Goal: Book appointment/travel/reservation

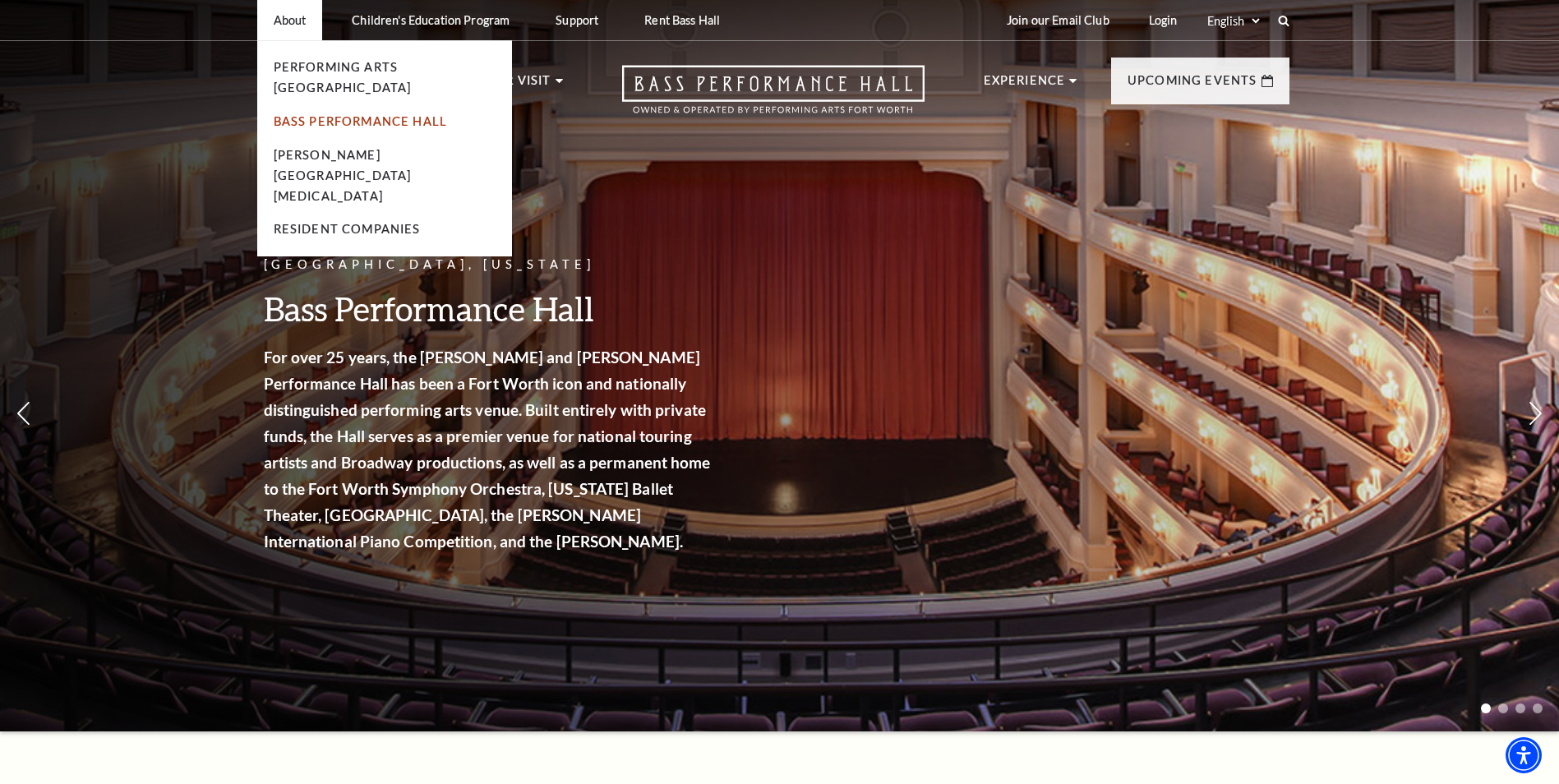
click at [390, 114] on link "Bass Performance Hall" at bounding box center [360, 120] width 175 height 14
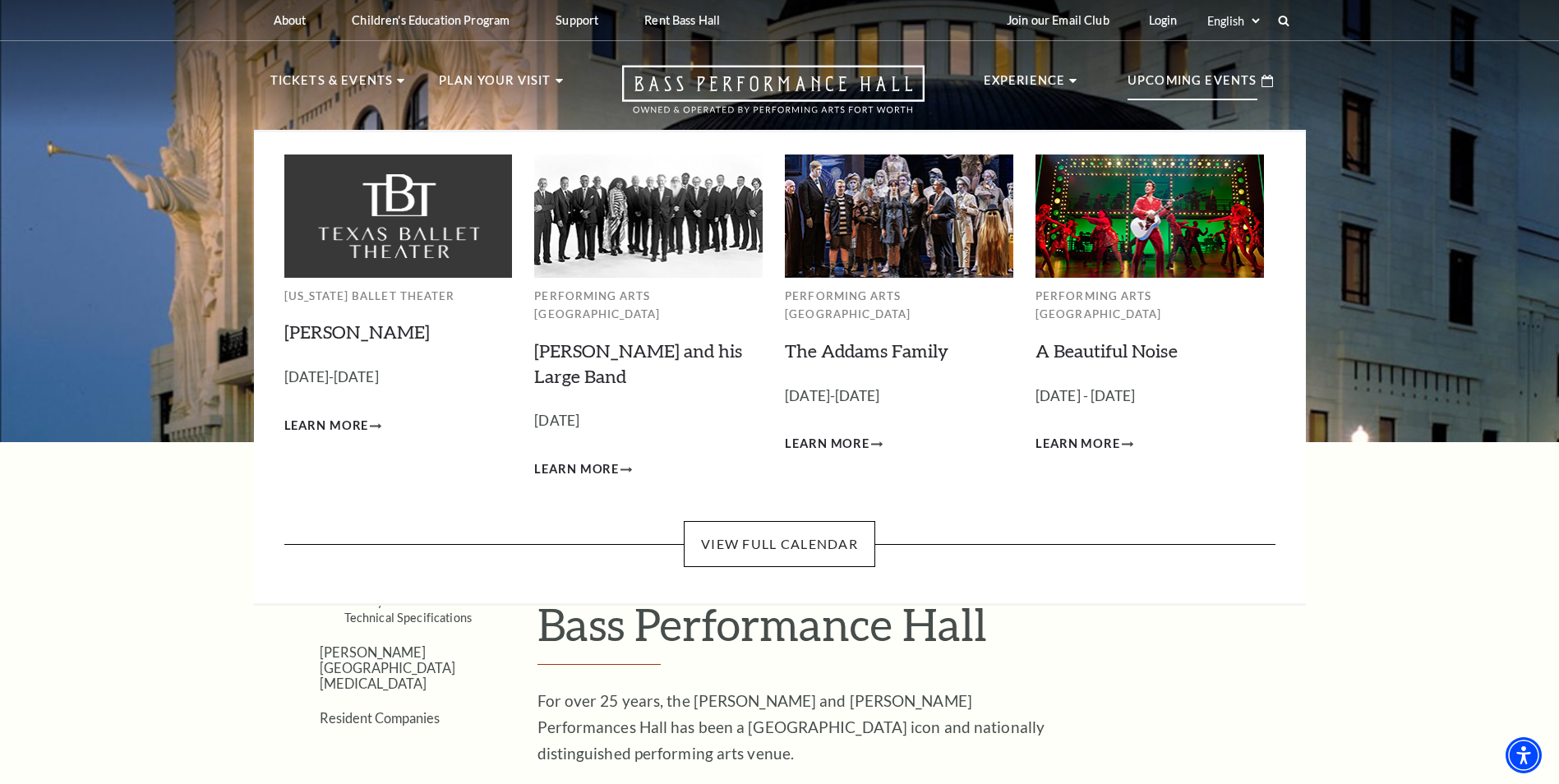
click at [1212, 80] on p "Upcoming Events" at bounding box center [1193, 85] width 130 height 30
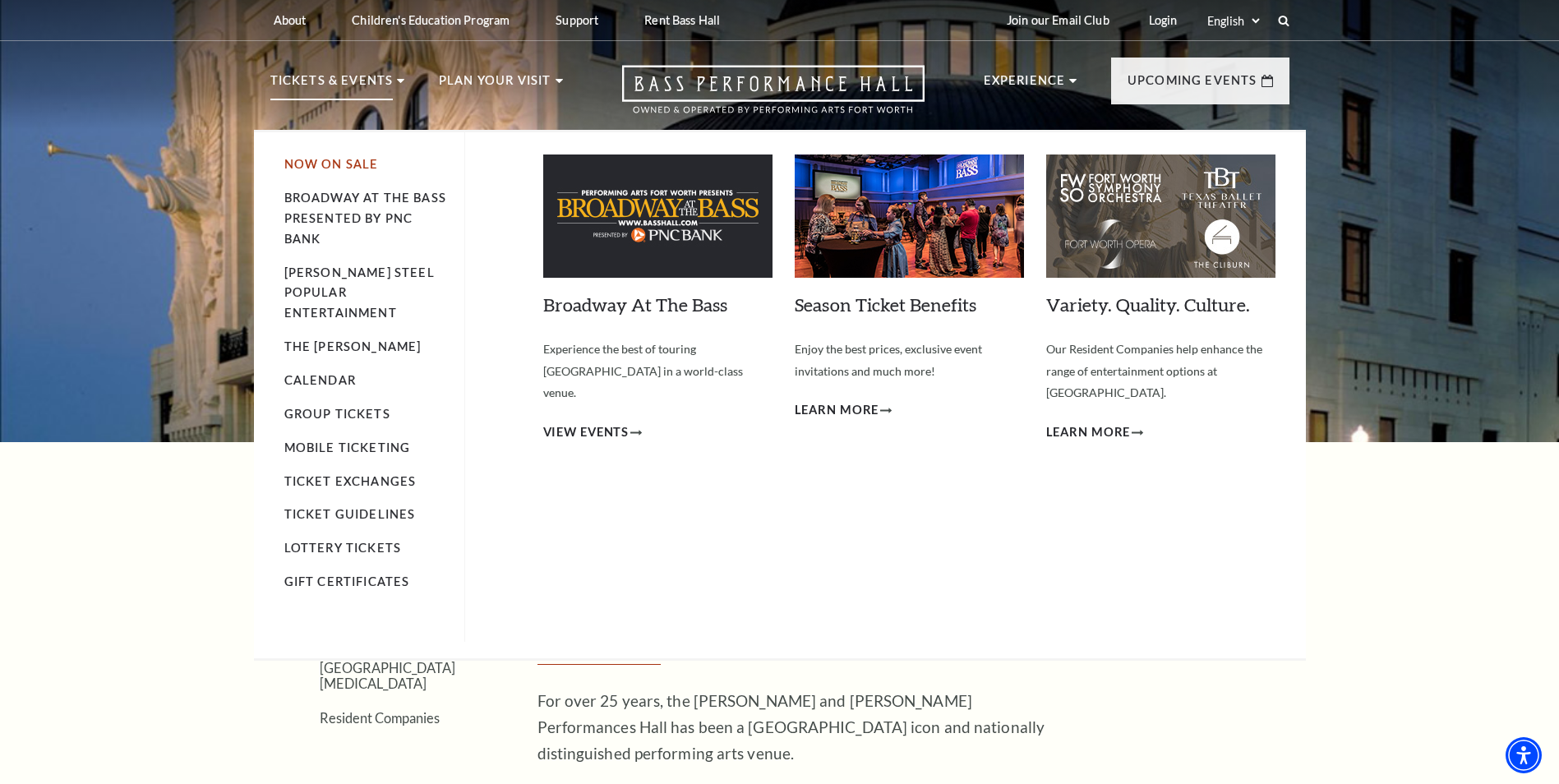
click at [334, 162] on link "Now On Sale" at bounding box center [331, 164] width 94 height 14
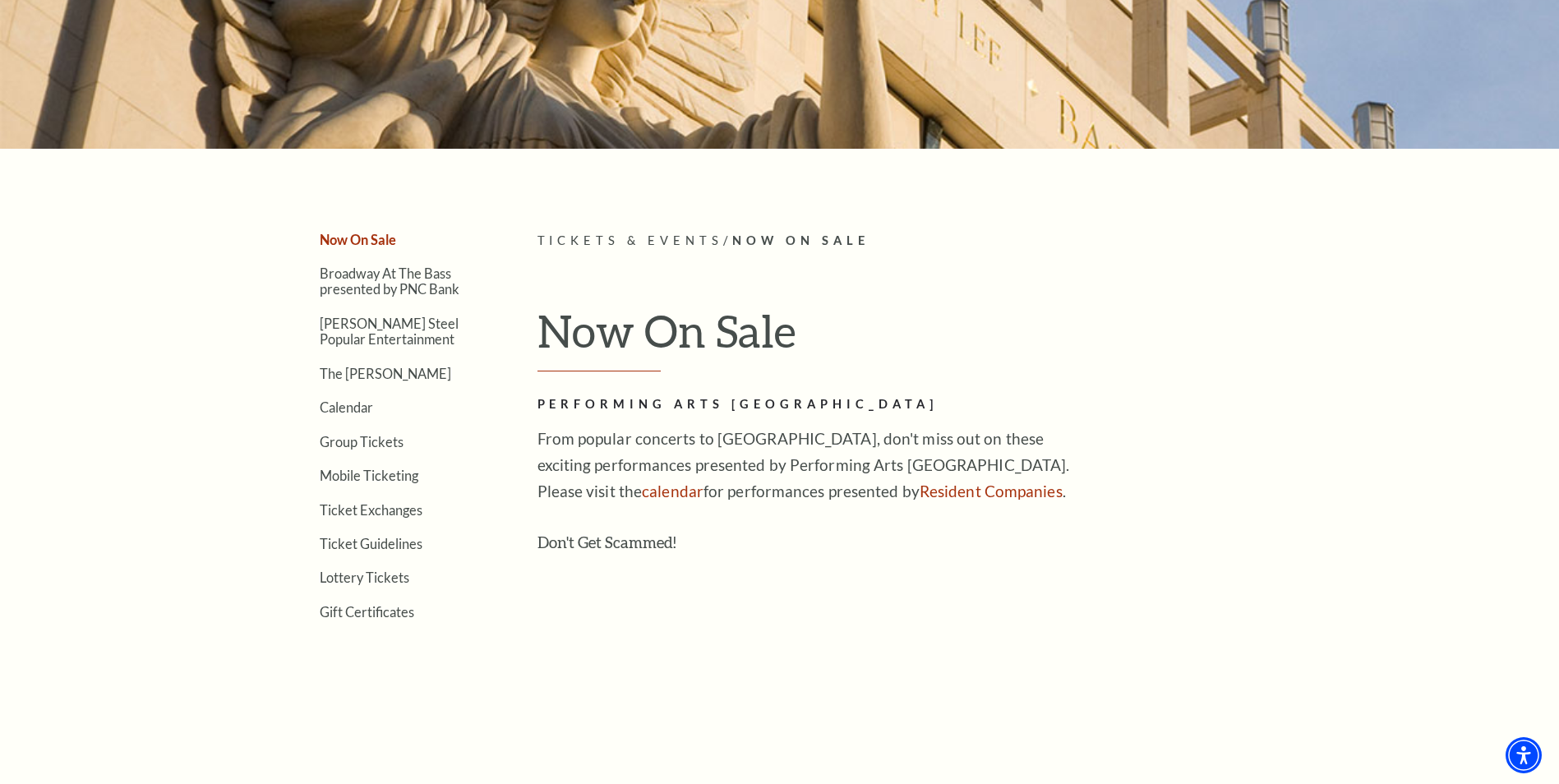
scroll to position [328, 0]
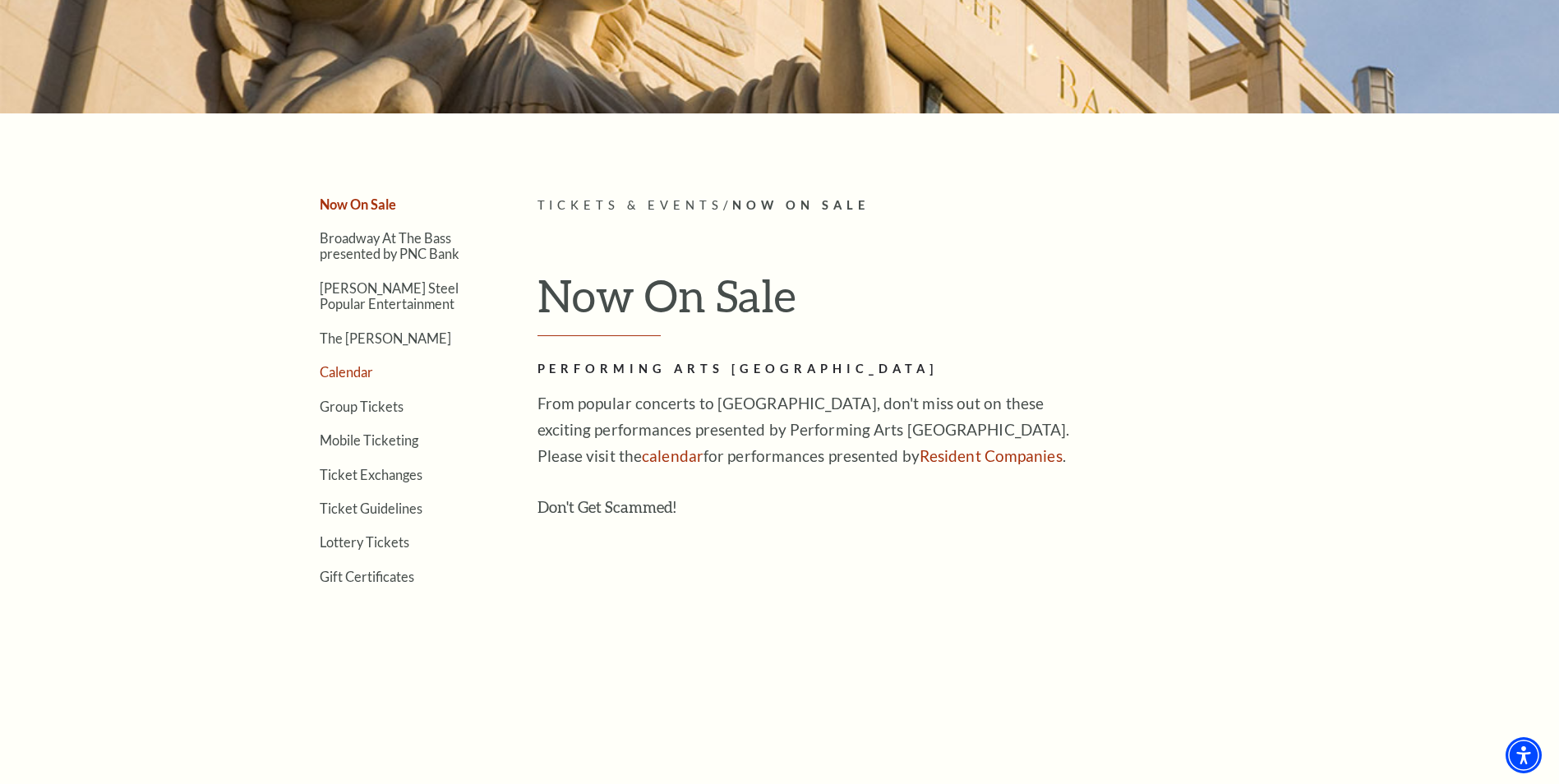
click at [347, 371] on link "Calendar" at bounding box center [346, 371] width 53 height 15
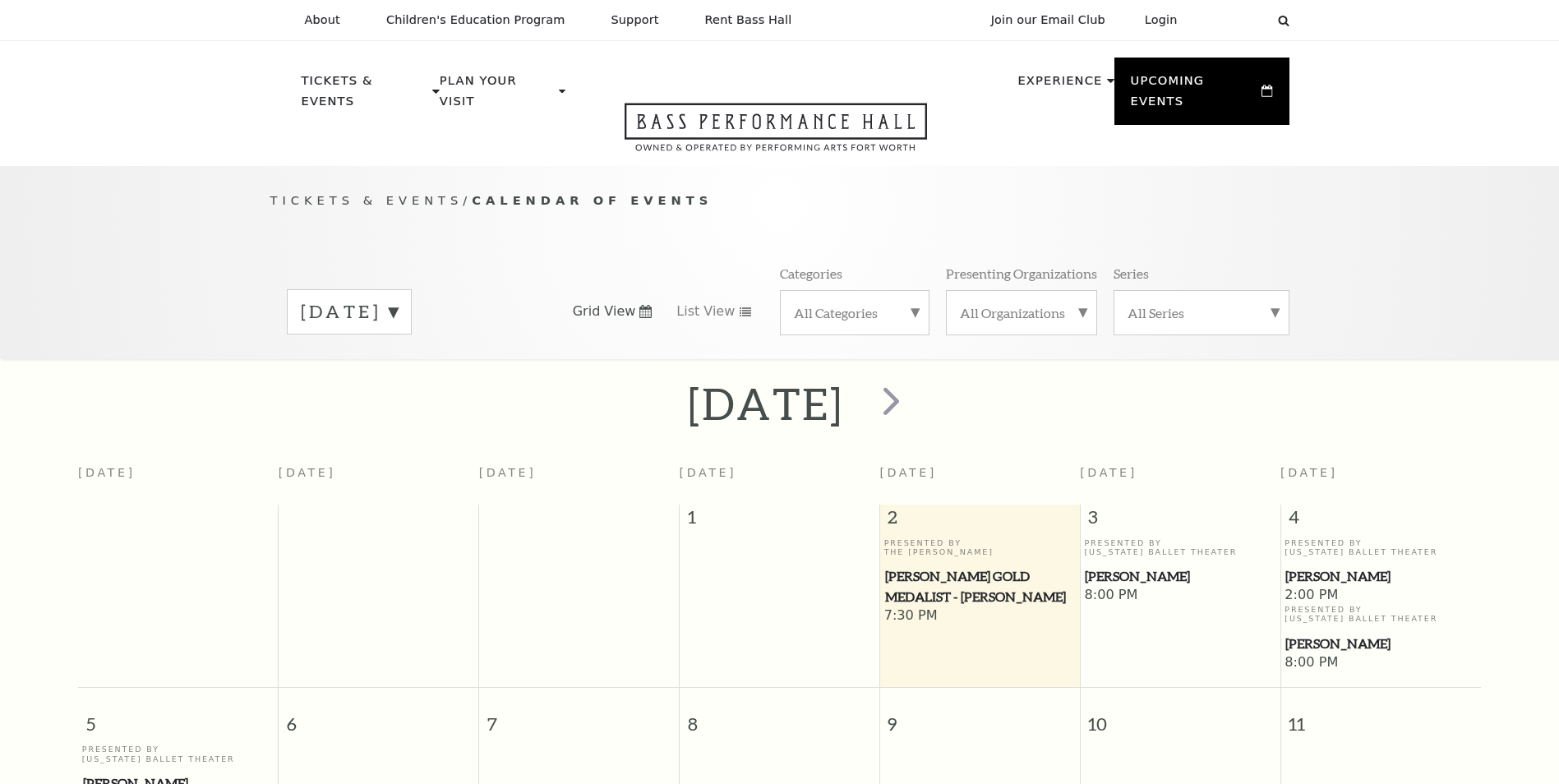
scroll to position [146, 0]
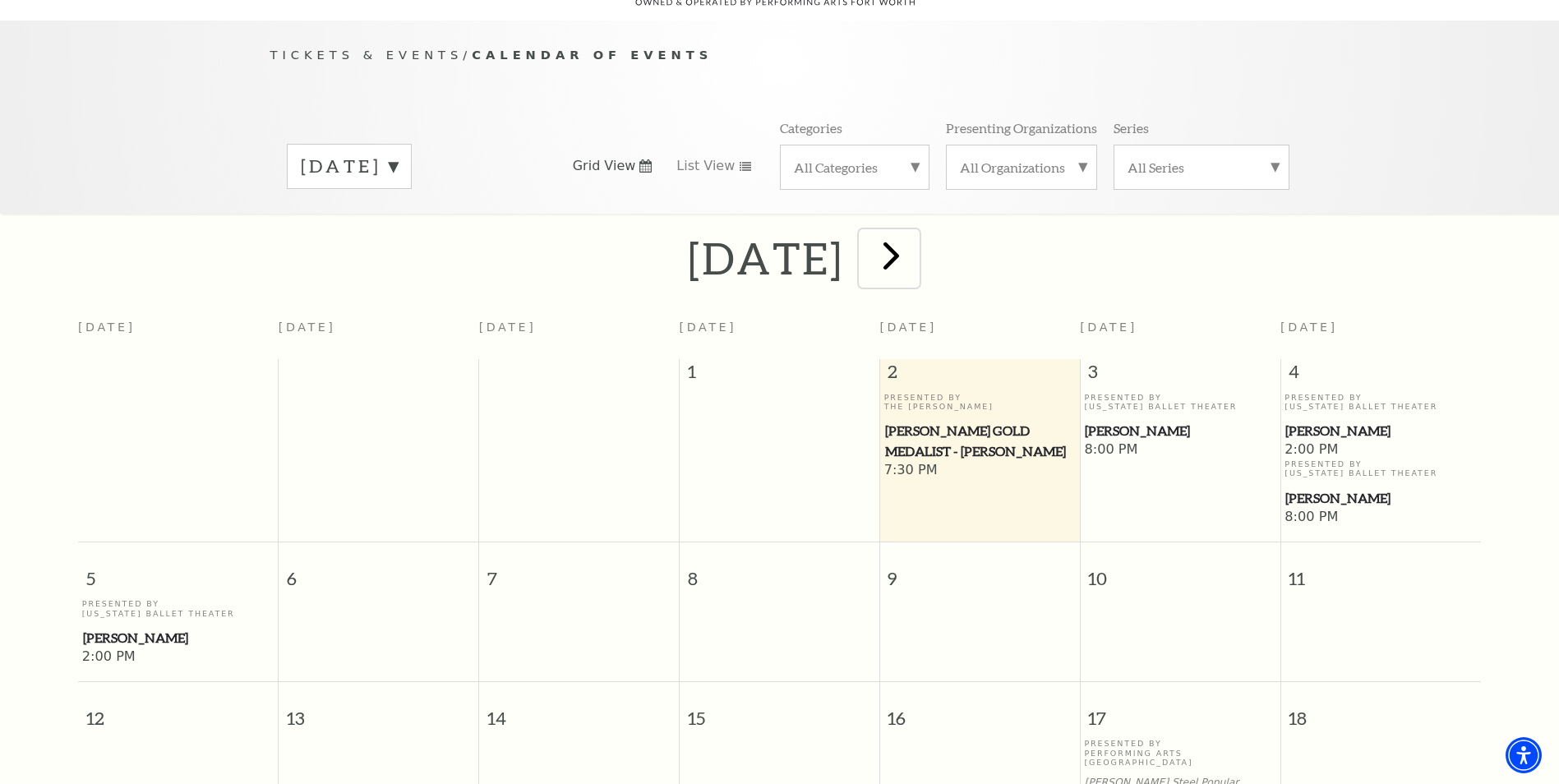
click at [915, 234] on span "next" at bounding box center [891, 255] width 47 height 47
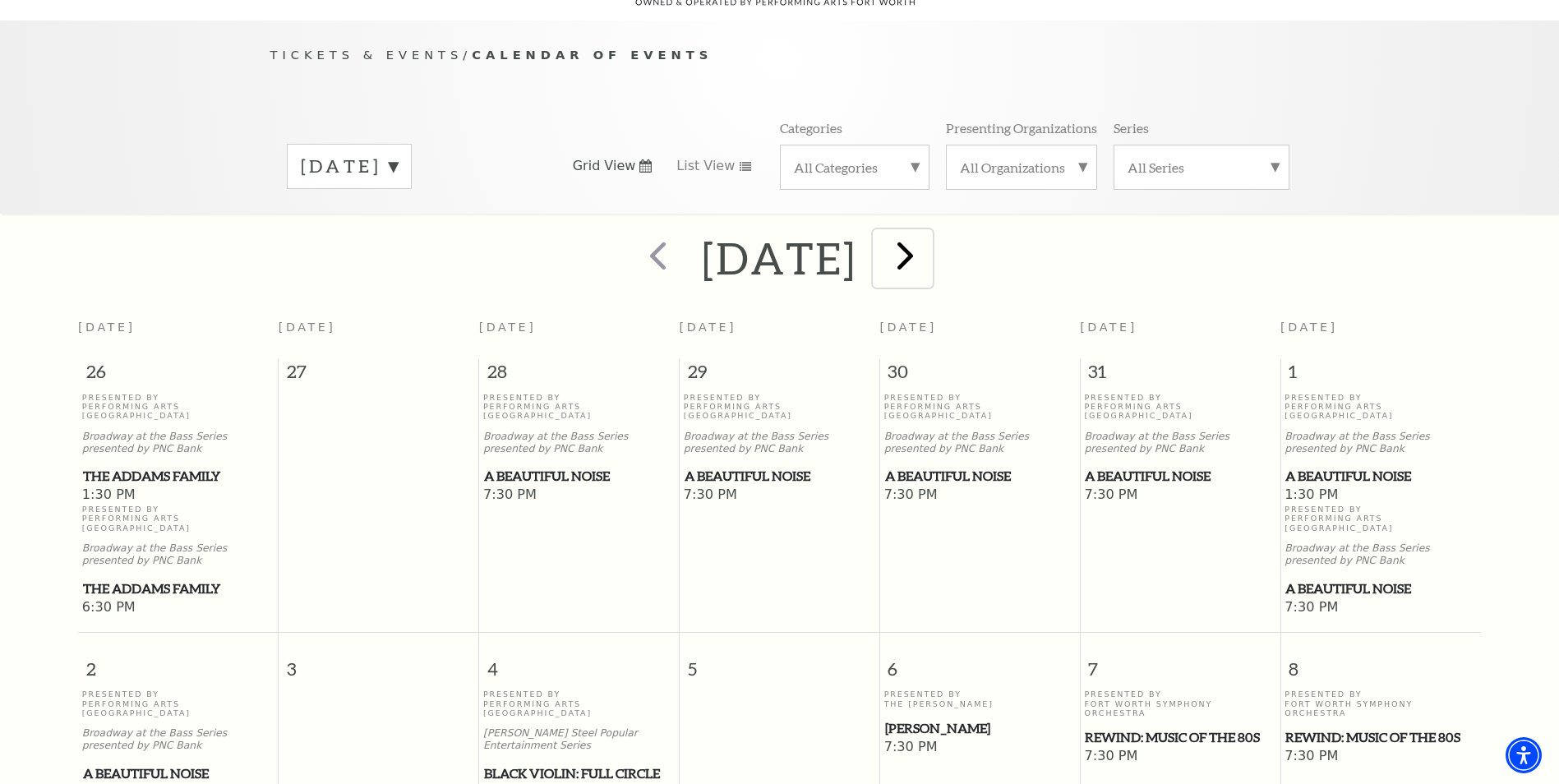
click at [928, 232] on span "next" at bounding box center [906, 255] width 47 height 47
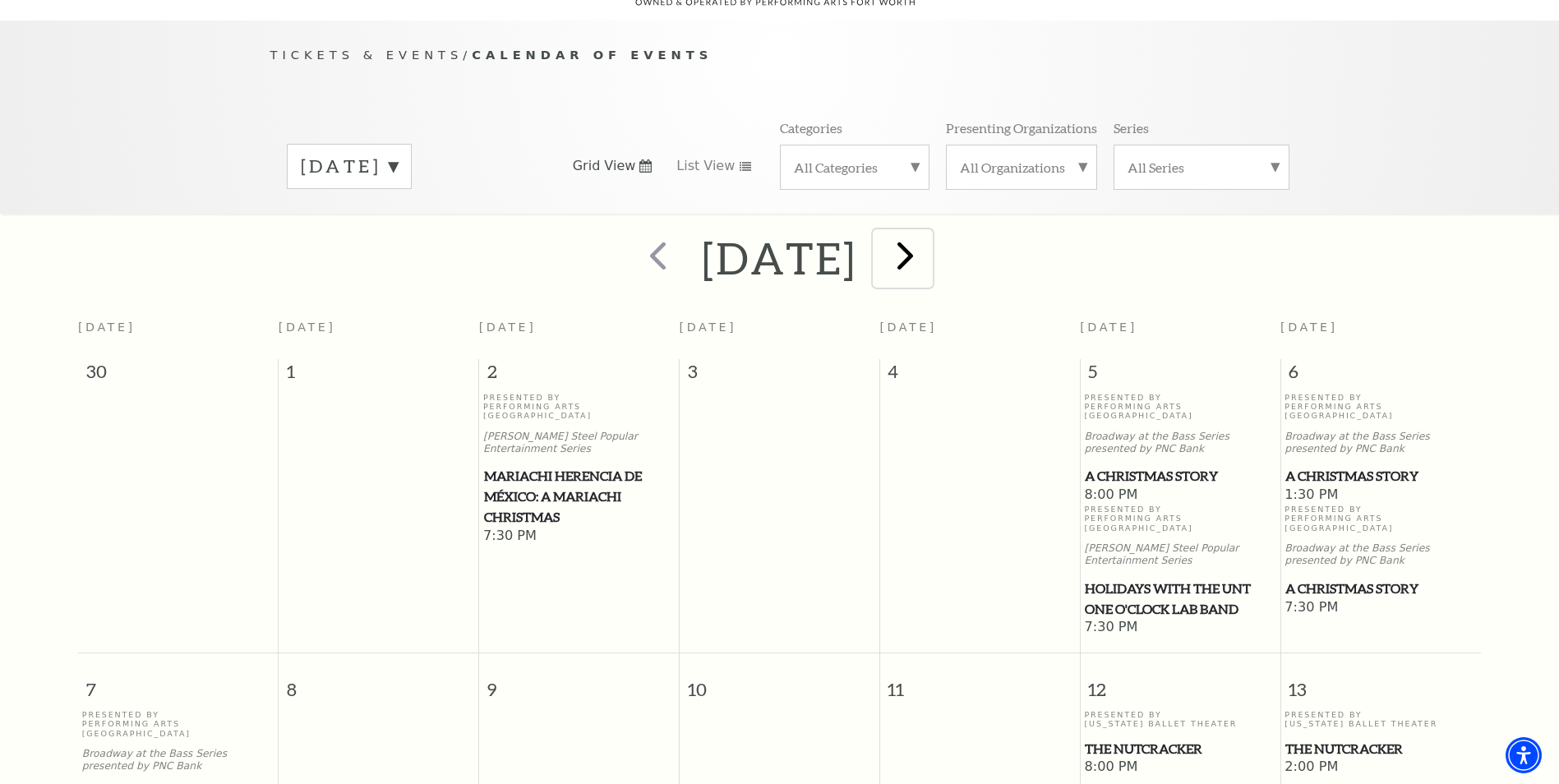
click at [928, 234] on span "next" at bounding box center [906, 255] width 47 height 47
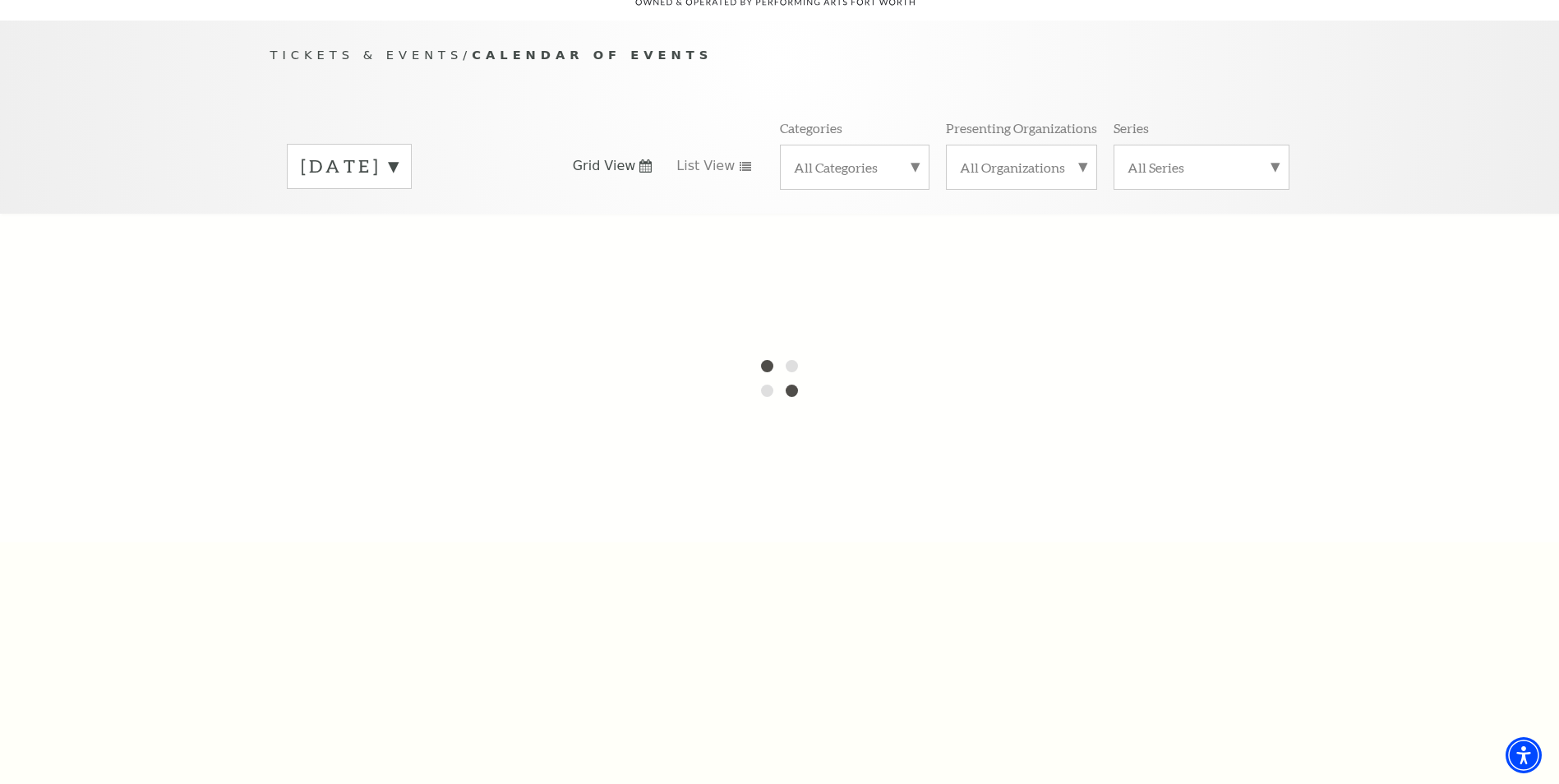
click at [398, 154] on label "December 2025" at bounding box center [348, 166] width 97 height 25
click at [125, 104] on div "Tickets & Events / Calendar of Events October 2025 November 2025 December 2025 …" at bounding box center [779, 117] width 1559 height 193
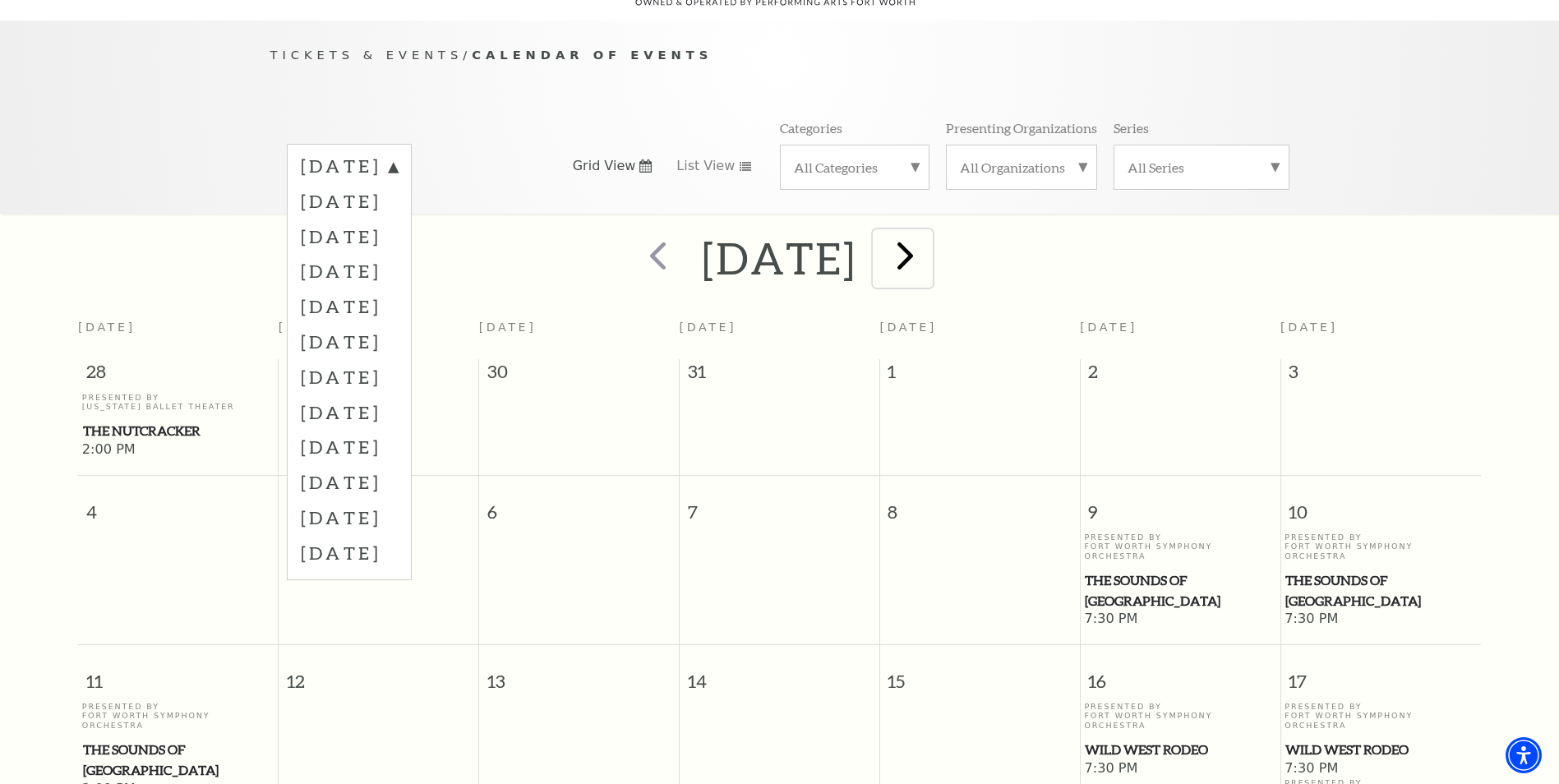
click at [928, 244] on span "next" at bounding box center [906, 255] width 47 height 47
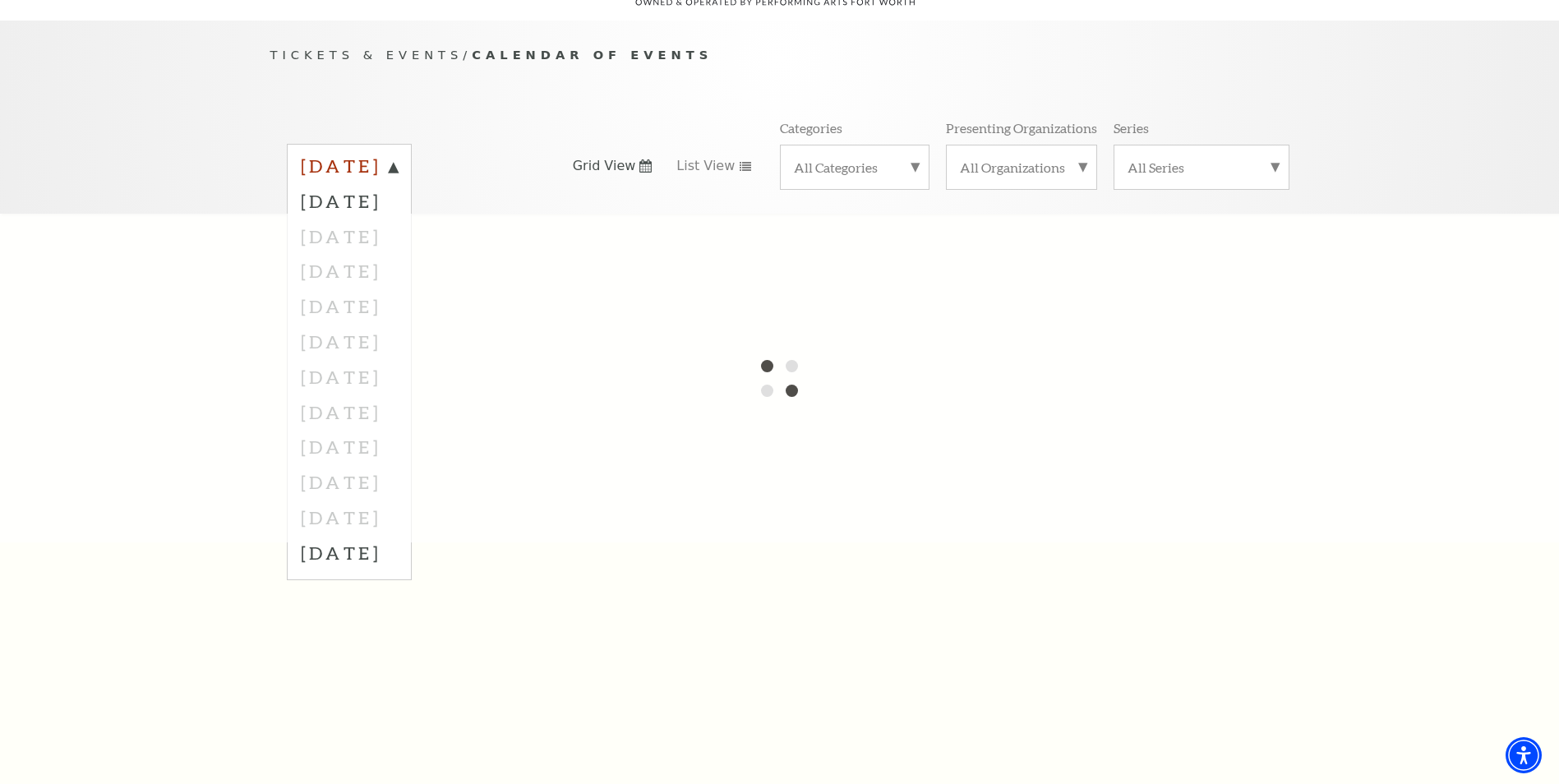
click at [398, 154] on label "October 2025" at bounding box center [348, 168] width 97 height 30
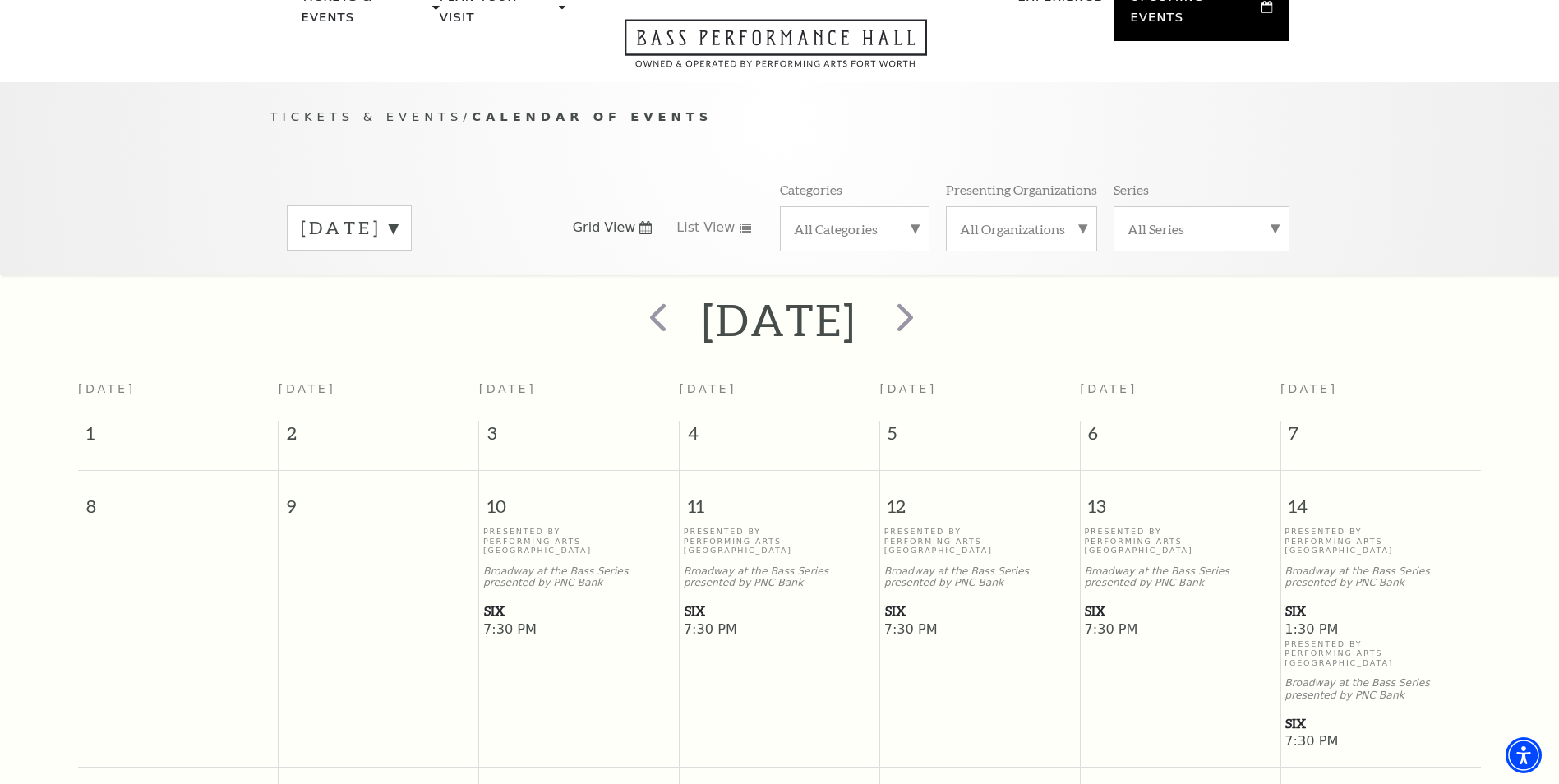
scroll to position [0, 0]
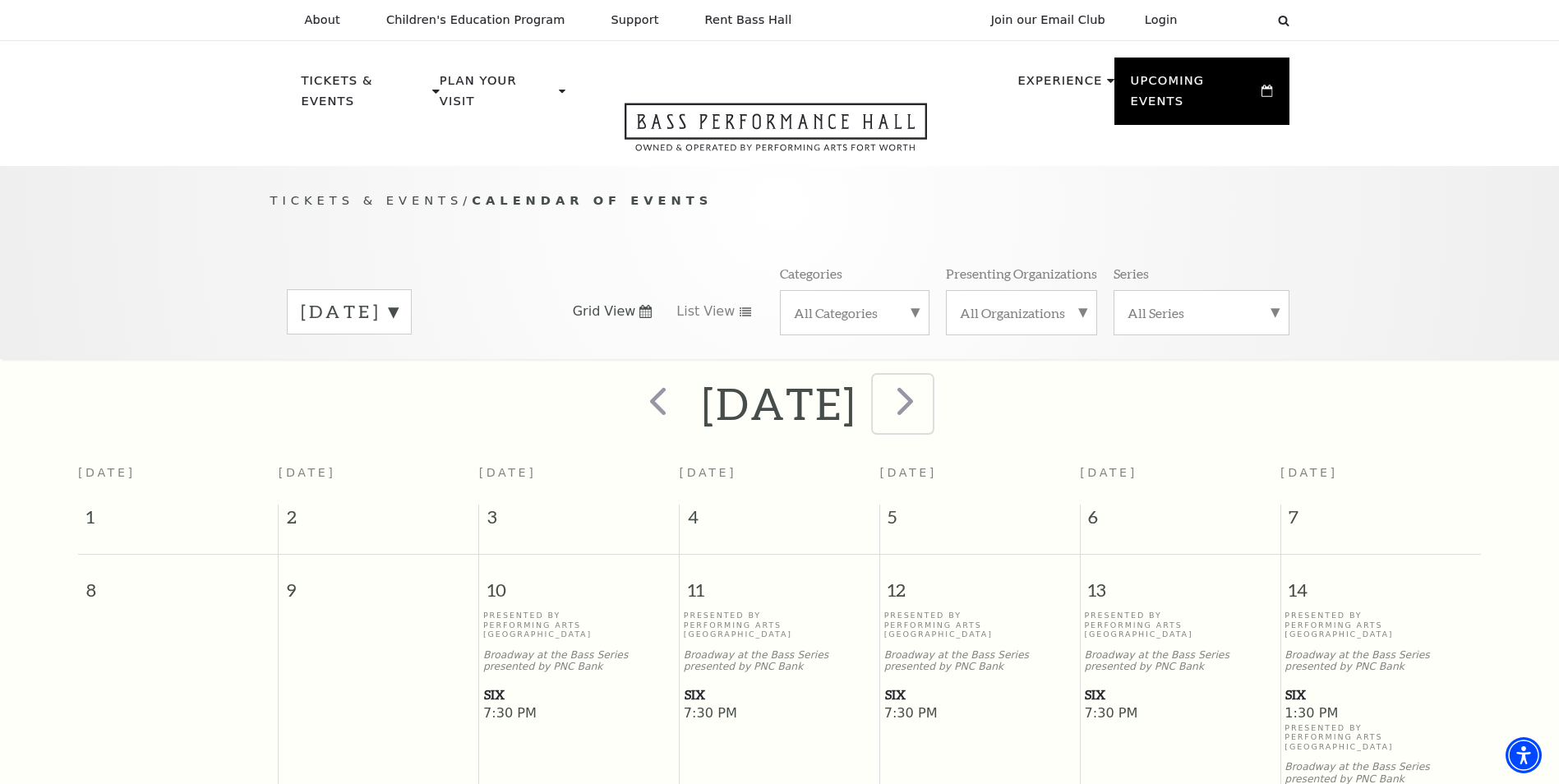
click at [928, 380] on span "next" at bounding box center [906, 401] width 47 height 47
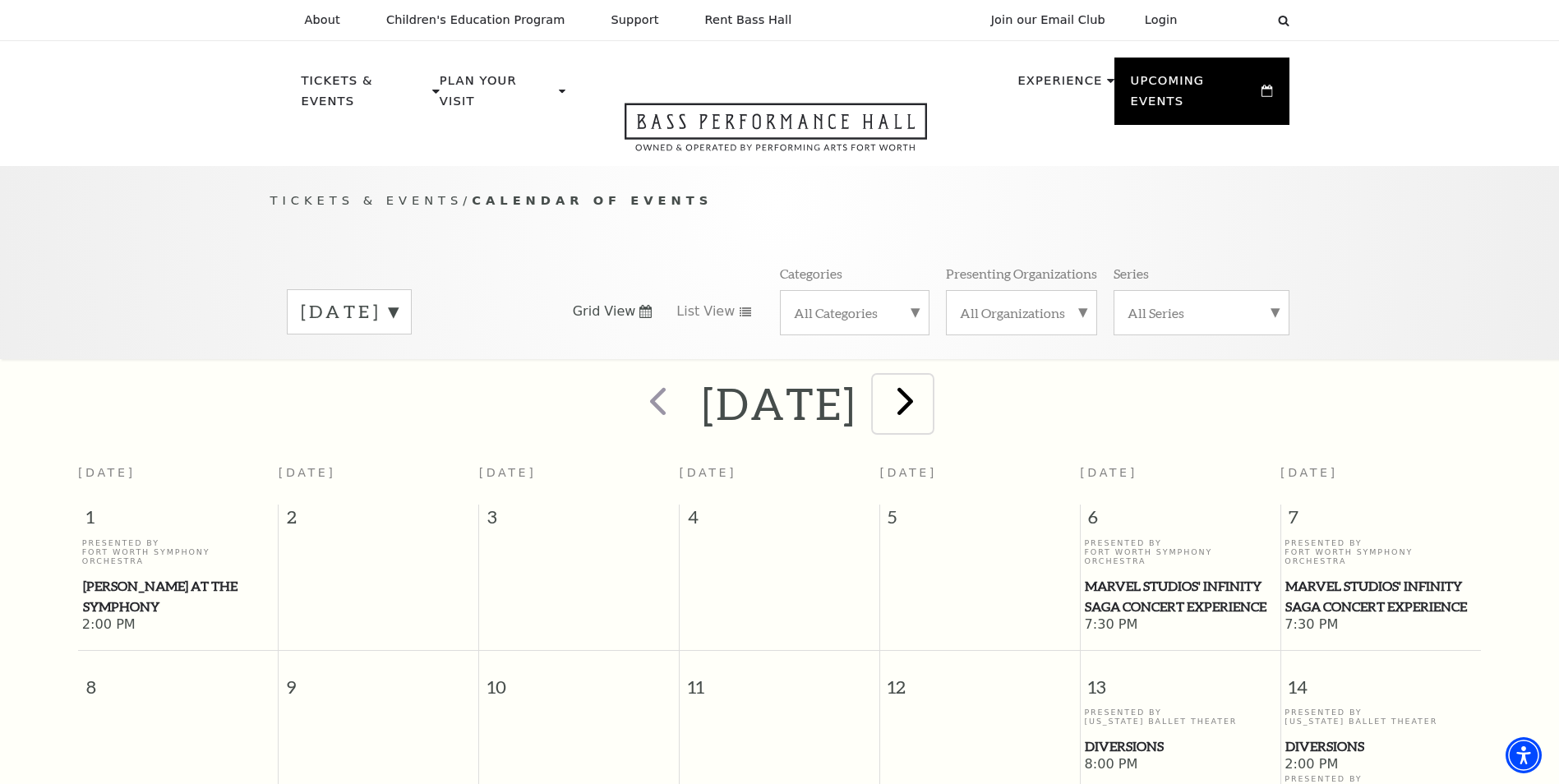
click at [928, 383] on span "next" at bounding box center [906, 401] width 47 height 47
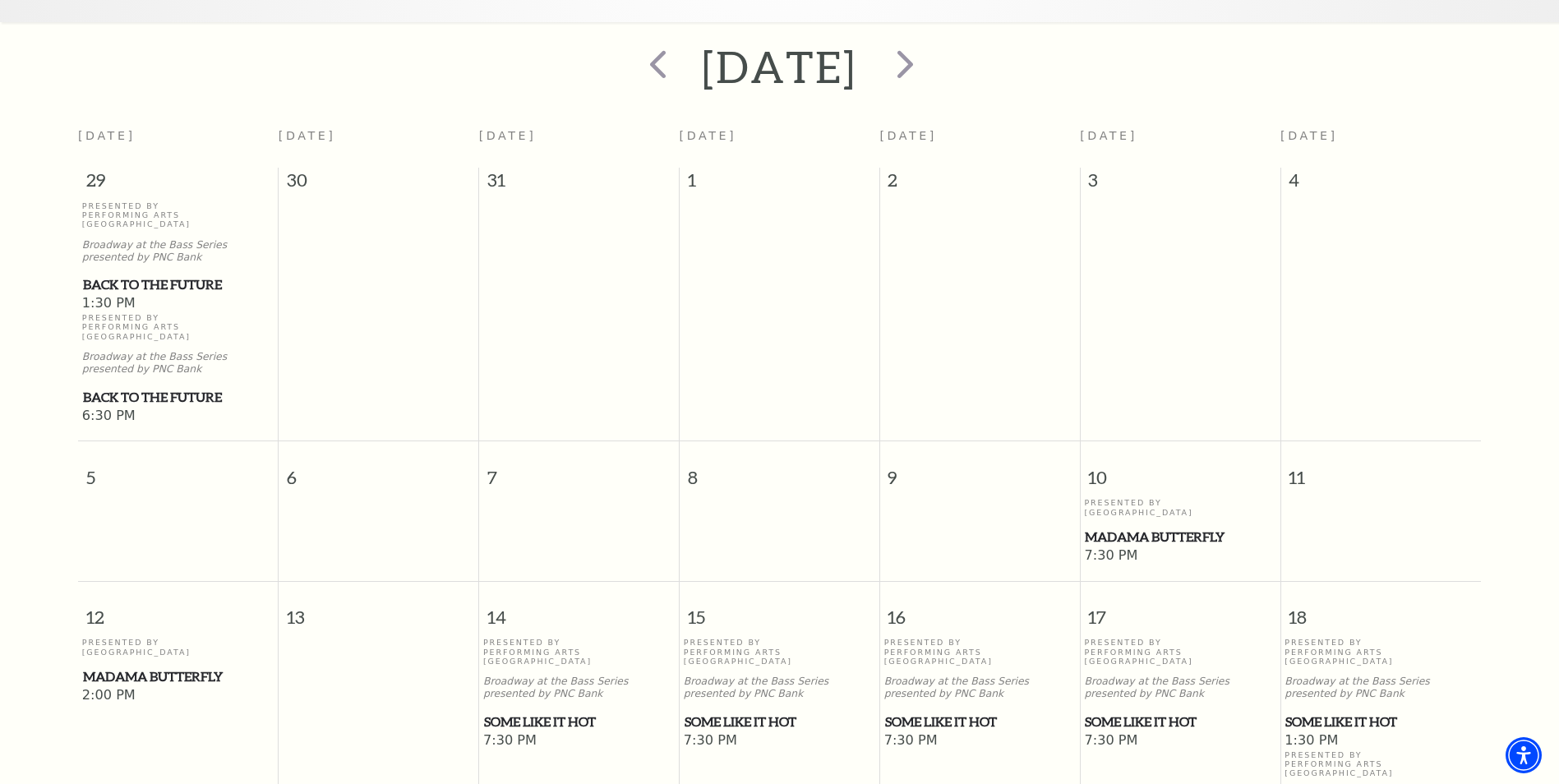
scroll to position [228, 0]
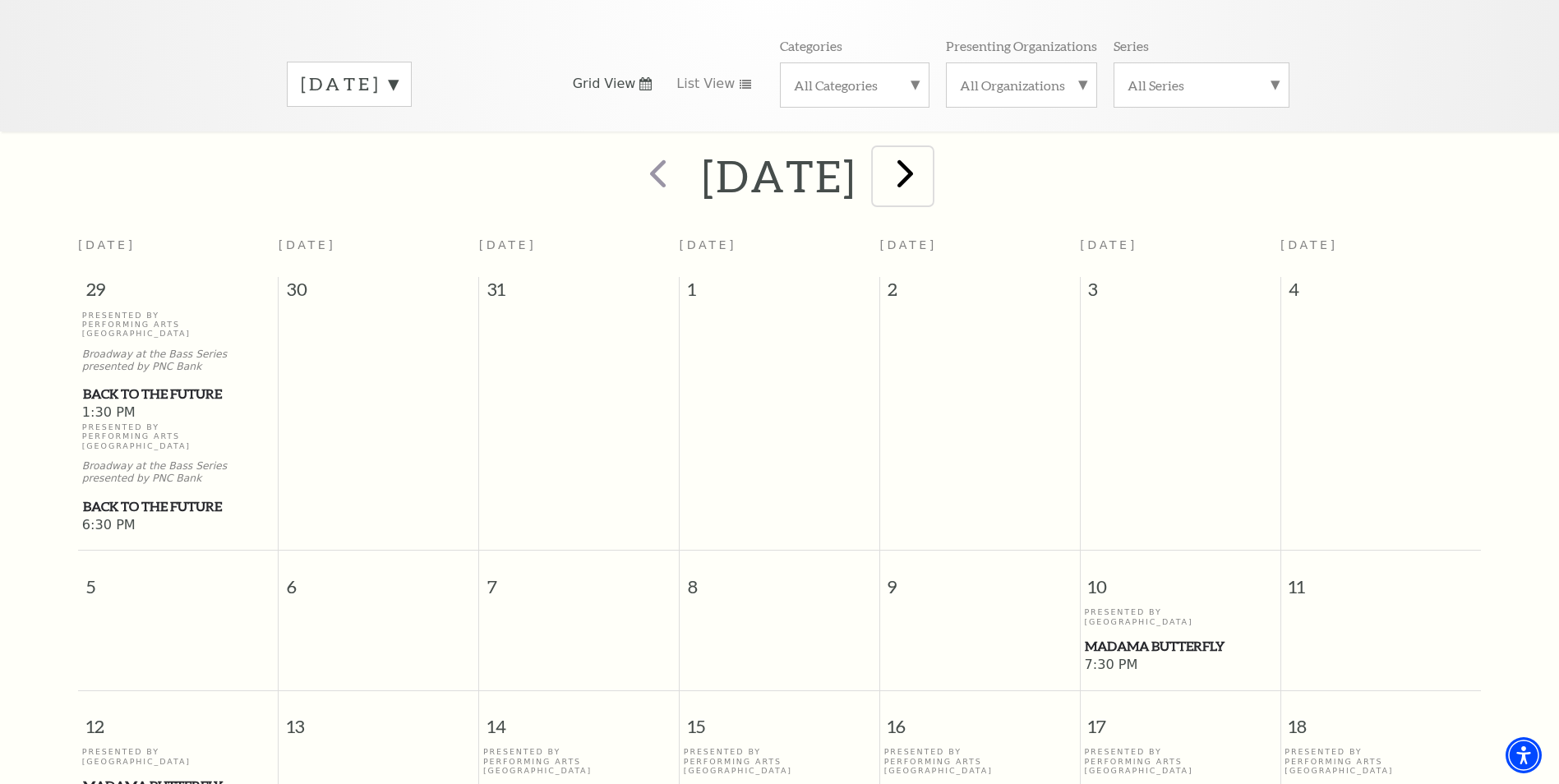
click at [928, 159] on span "next" at bounding box center [906, 173] width 47 height 47
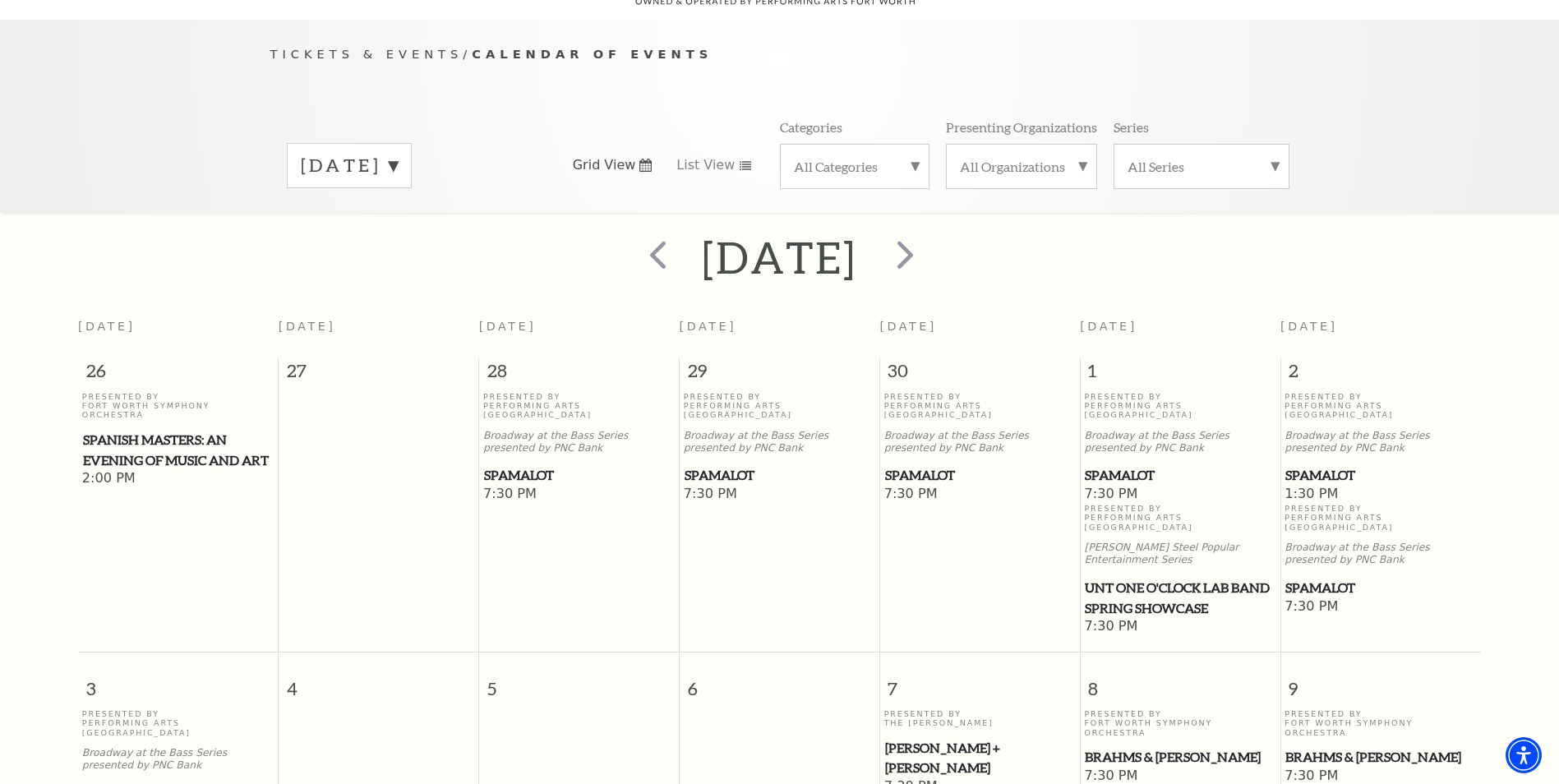
scroll to position [146, 0]
click at [928, 238] on span "next" at bounding box center [906, 255] width 47 height 47
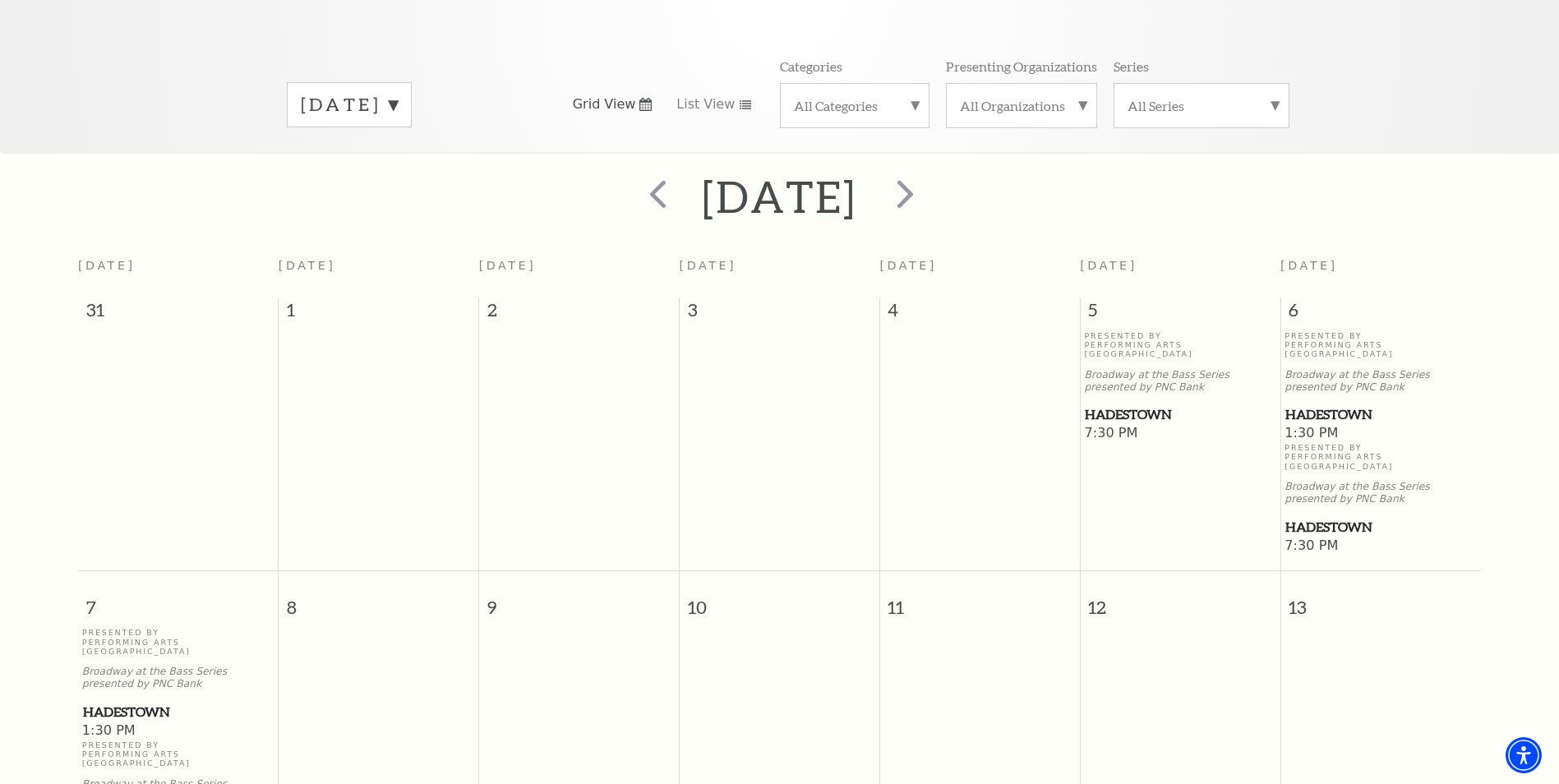
scroll to position [247, 0]
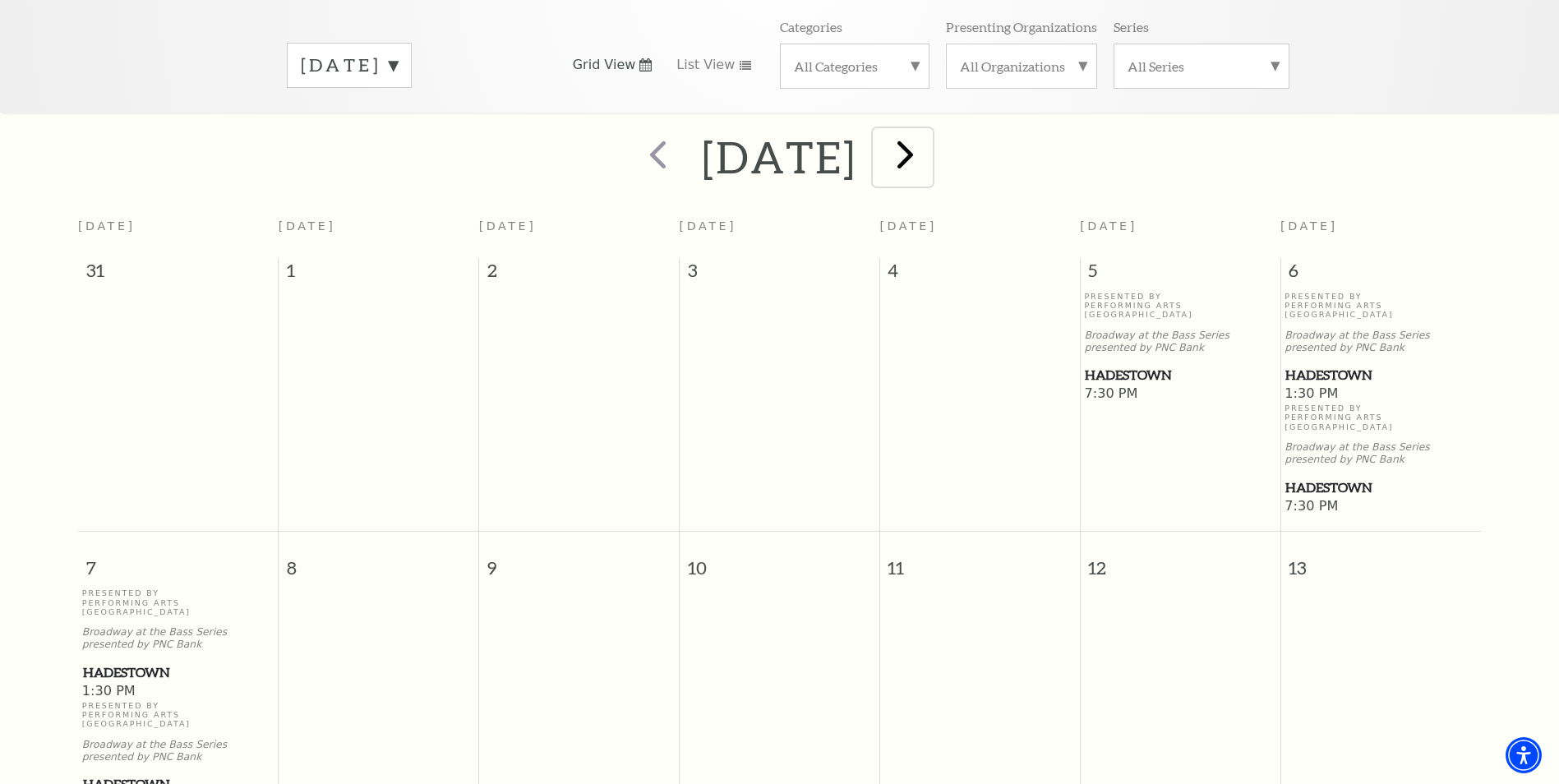
click at [928, 137] on span "next" at bounding box center [906, 154] width 47 height 47
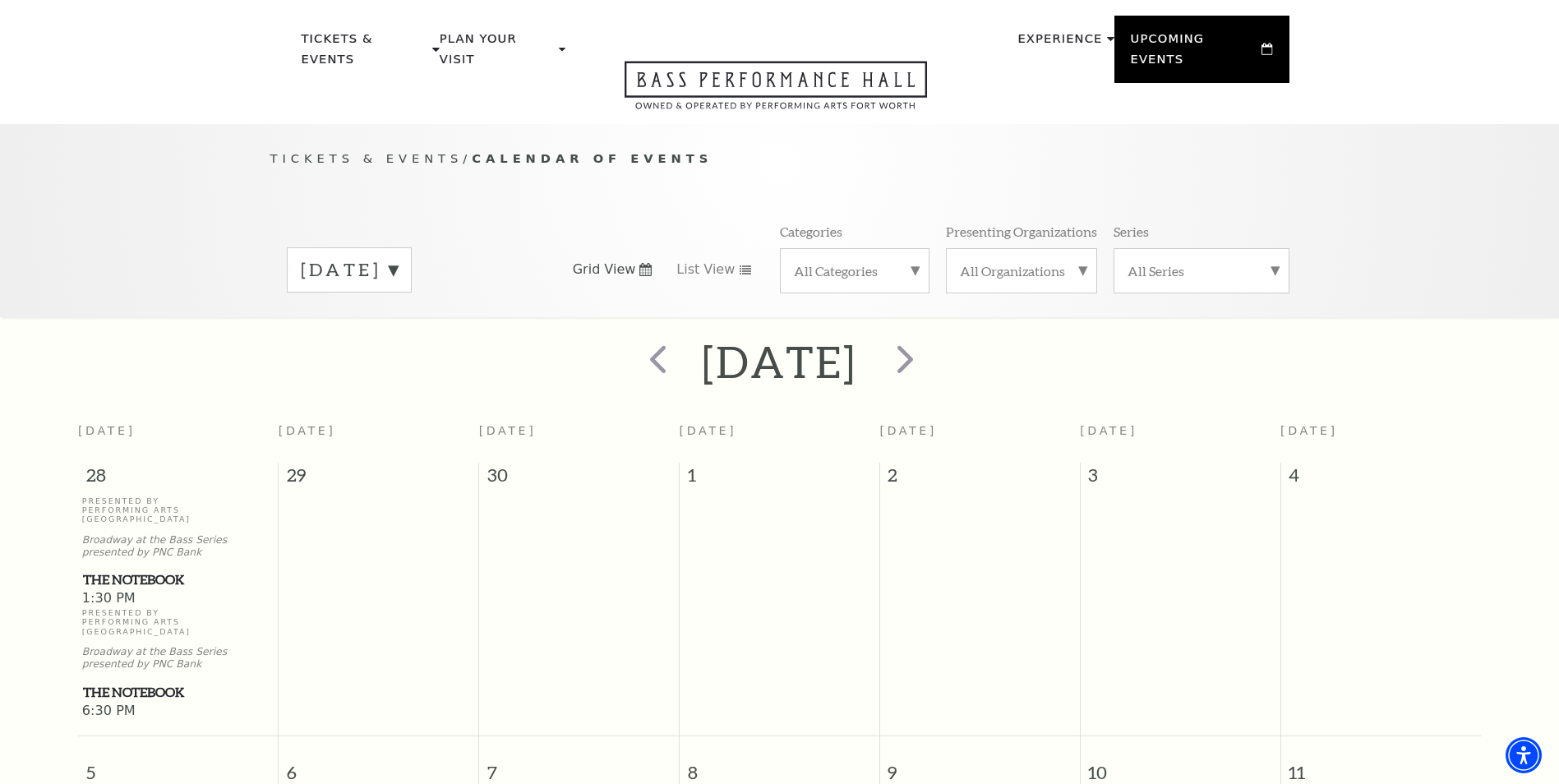
scroll to position [0, 0]
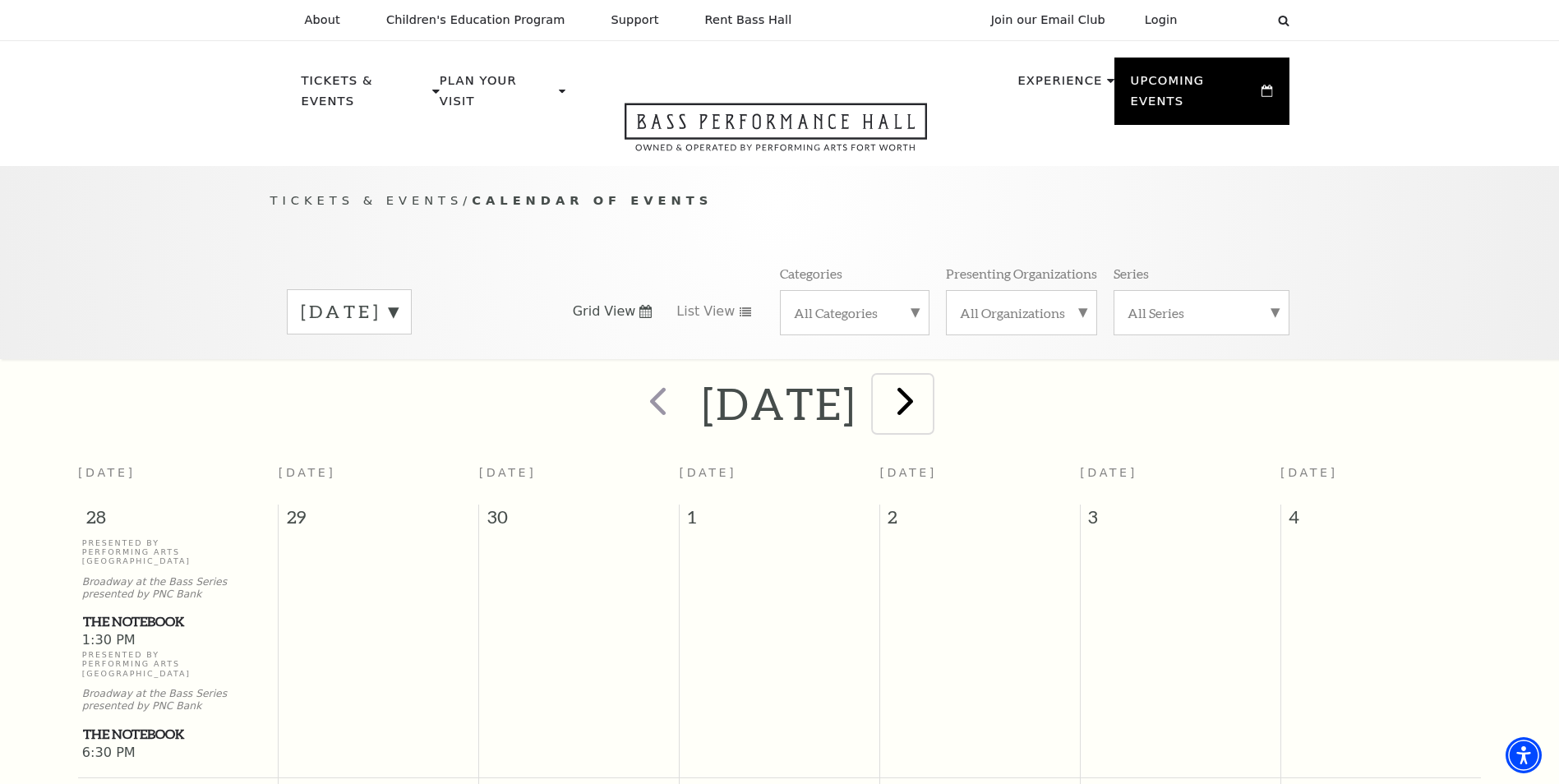
click at [928, 386] on span "next" at bounding box center [906, 401] width 47 height 47
click at [928, 390] on span "next" at bounding box center [906, 401] width 47 height 47
